Goal: Task Accomplishment & Management: Manage account settings

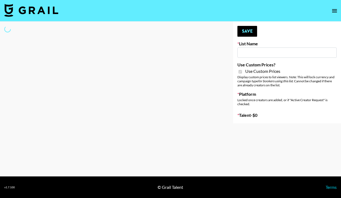
select select "Brand"
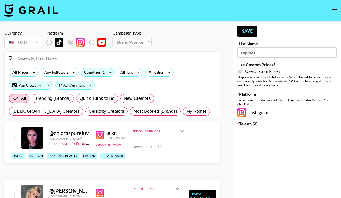
type input "Nippies"
checkbox input "true"
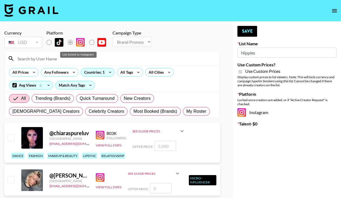
click at [49, 42] on label "List locked to Instagram." at bounding box center [53, 42] width 20 height 11
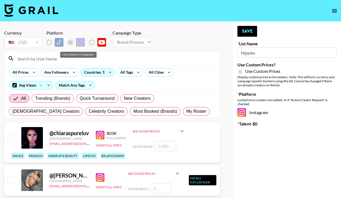
click at [49, 42] on label "List locked to Instagram." at bounding box center [53, 42] width 20 height 11
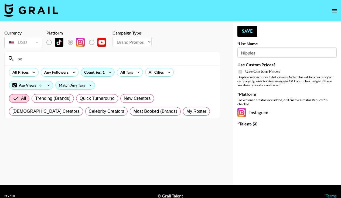
type input "p"
click at [54, 60] on input "unaes" at bounding box center [115, 58] width 202 height 9
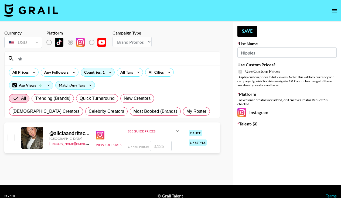
type input "h"
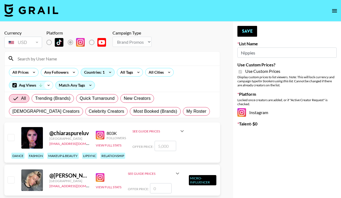
click at [49, 85] on icon at bounding box center [48, 85] width 9 height 8
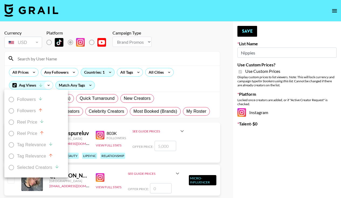
click at [49, 85] on div at bounding box center [170, 99] width 341 height 198
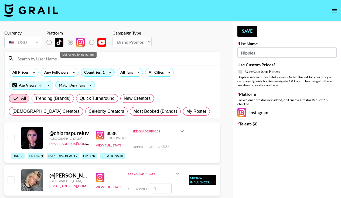
click at [49, 40] on label "List locked to Instagram." at bounding box center [53, 42] width 20 height 11
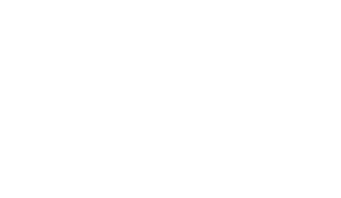
click at [84, 0] on body at bounding box center [170, 99] width 341 height 198
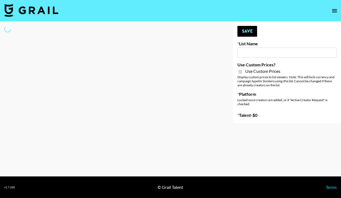
select select "Brand"
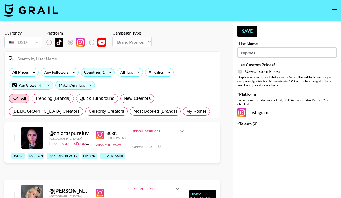
type input "Nippies"
checkbox input "true"
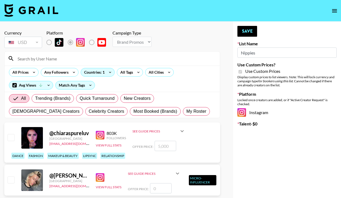
click at [38, 61] on input at bounding box center [115, 58] width 202 height 9
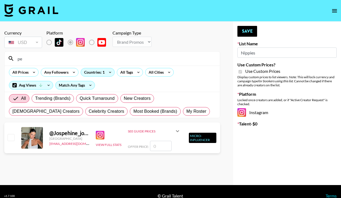
type input "p"
